Goal: Check status: Check status

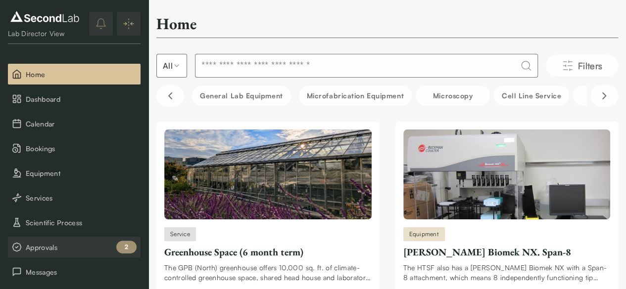
click at [51, 250] on span "Approvals" at bounding box center [81, 247] width 111 height 10
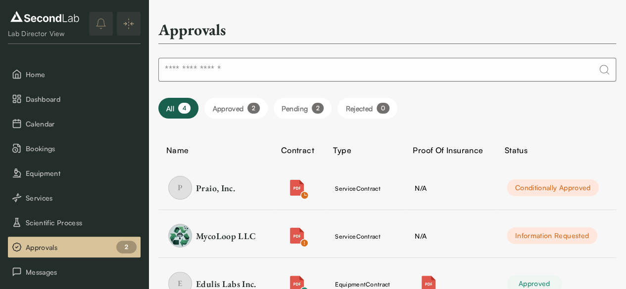
scroll to position [49, 0]
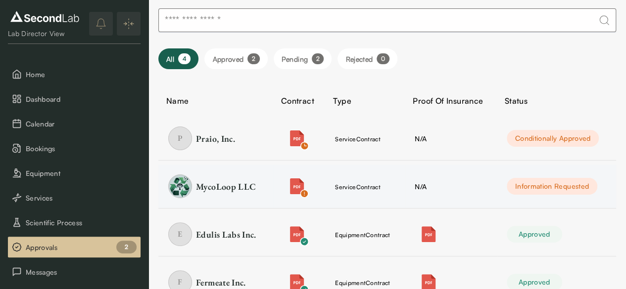
click at [469, 187] on td "N/A" at bounding box center [451, 187] width 92 height 44
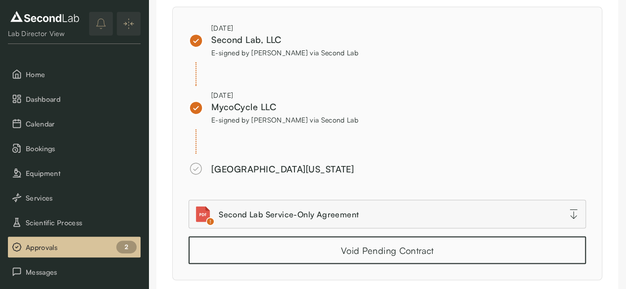
scroll to position [861, 0]
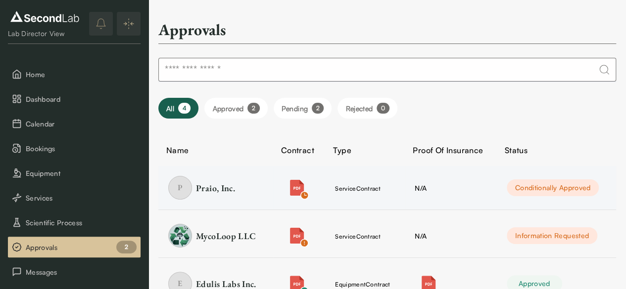
click at [487, 186] on td "N/A" at bounding box center [451, 188] width 92 height 44
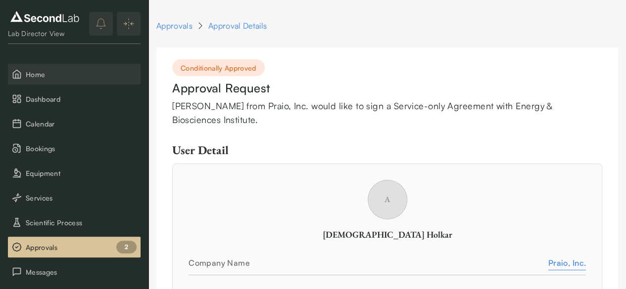
click at [55, 77] on span "Home" at bounding box center [81, 74] width 111 height 10
